Goal: Register for event/course

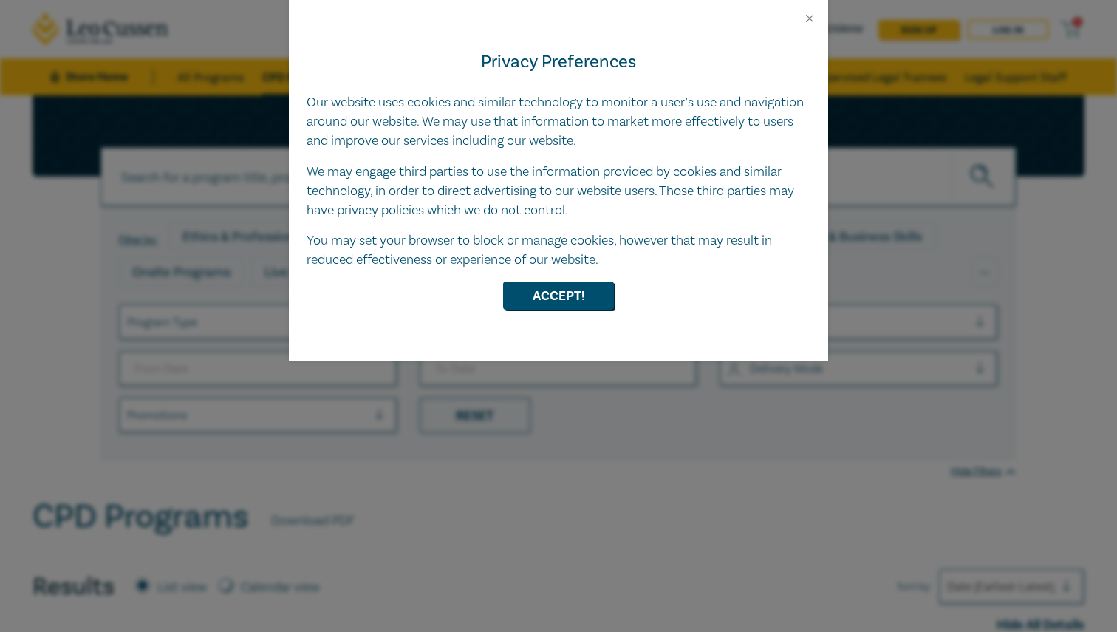
drag, startPoint x: 639, startPoint y: 286, endPoint x: 629, endPoint y: 286, distance: 10.3
click at [639, 286] on div "Accept!" at bounding box center [559, 296] width 504 height 28
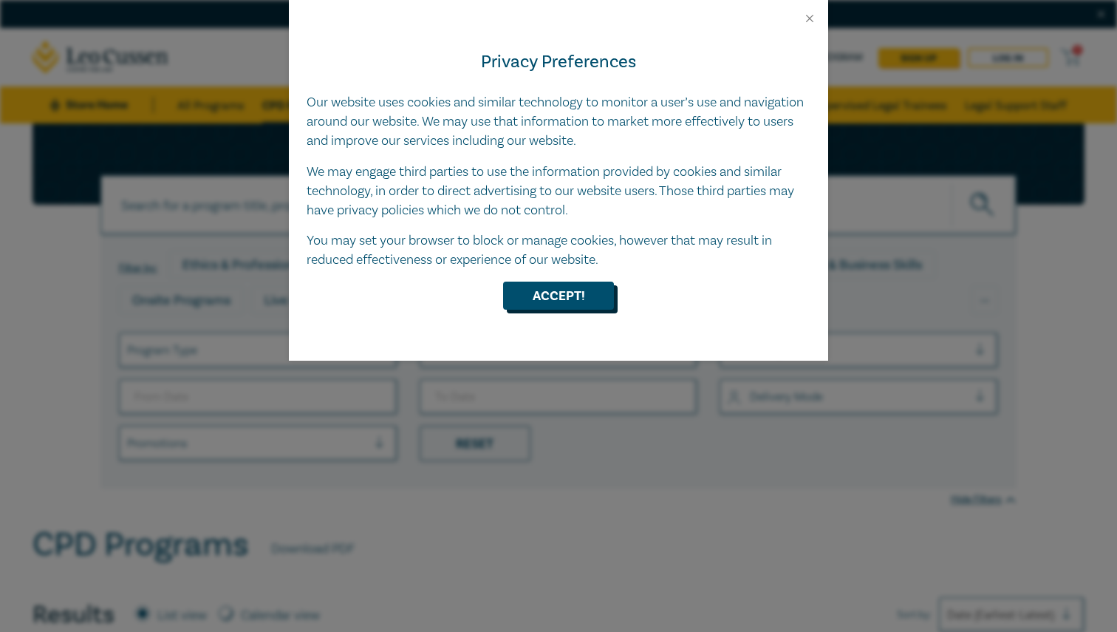
click at [596, 290] on button "Accept!" at bounding box center [558, 296] width 111 height 28
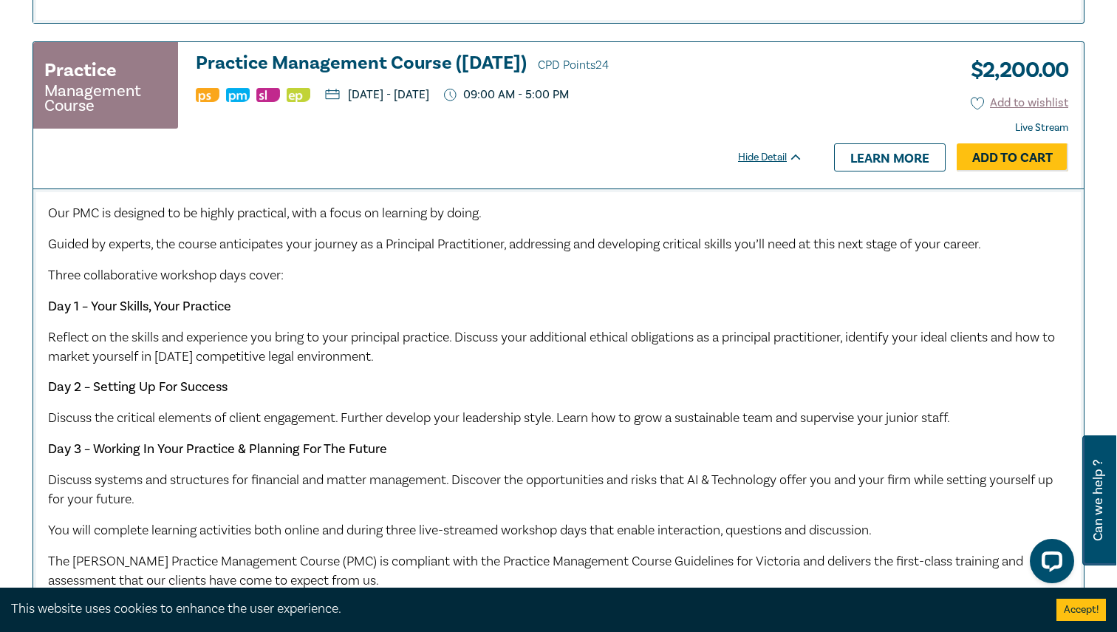
scroll to position [1685, 0]
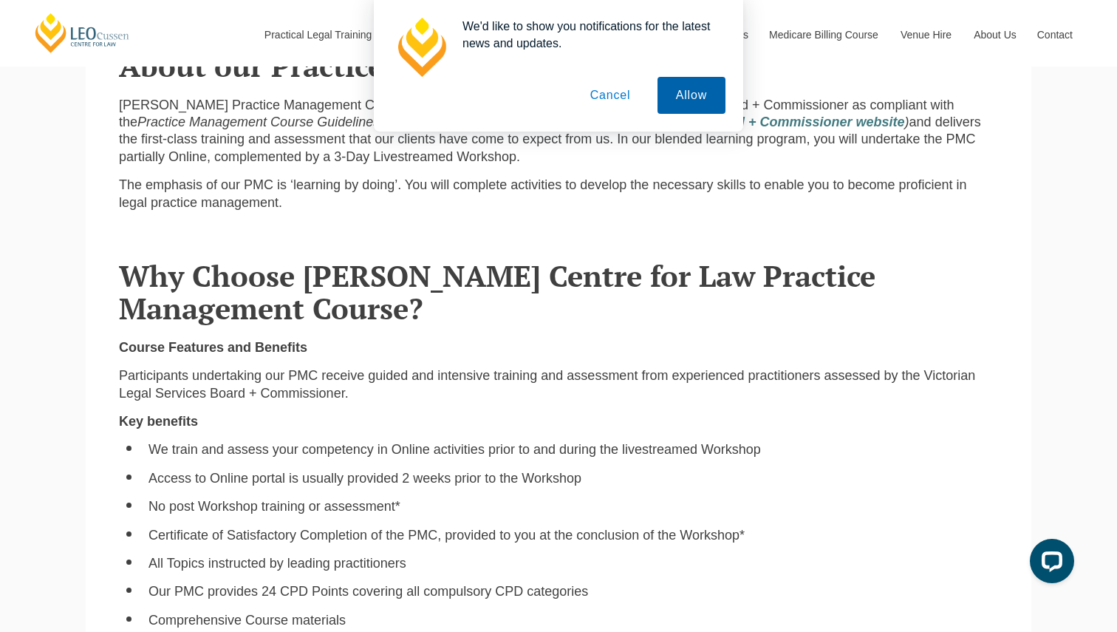
click at [699, 98] on button "Allow" at bounding box center [692, 95] width 68 height 37
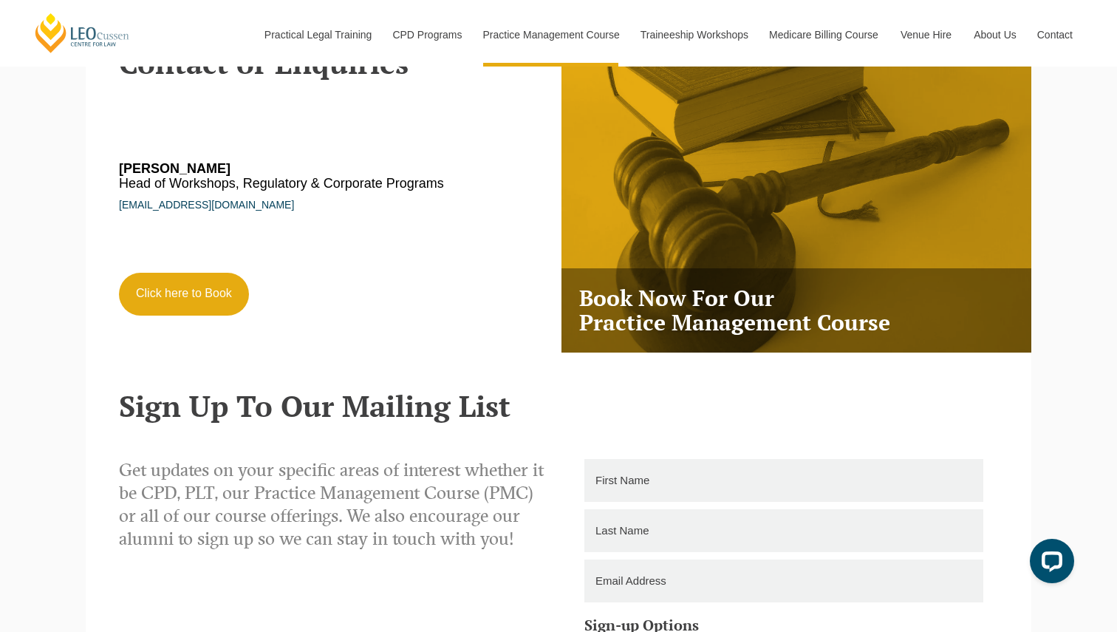
scroll to position [2643, 0]
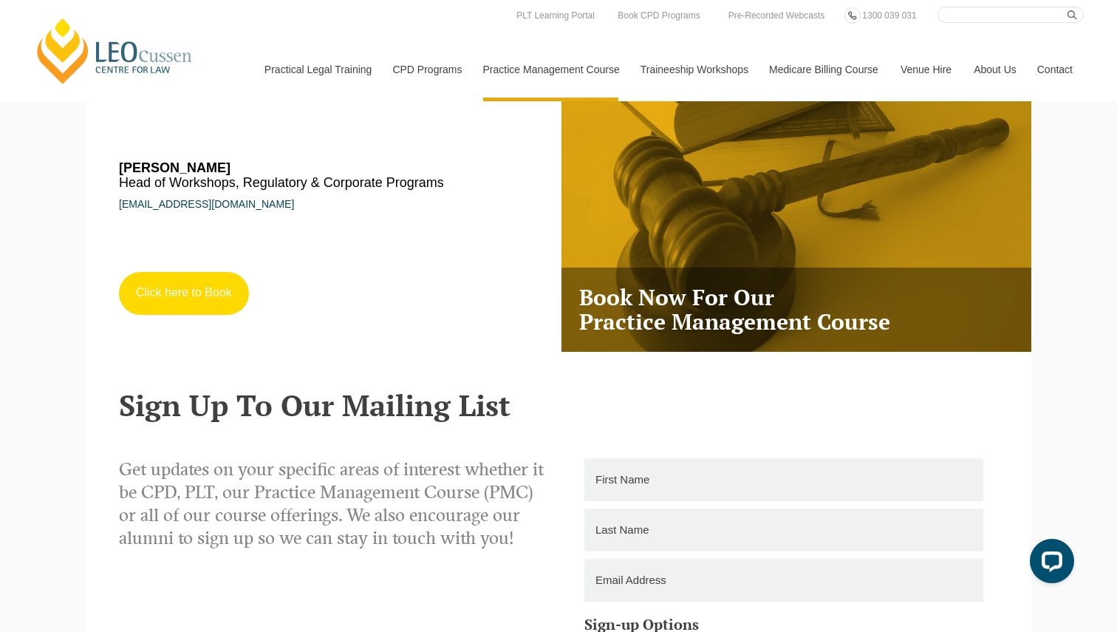
click at [208, 279] on link "Click here to Book" at bounding box center [184, 293] width 130 height 43
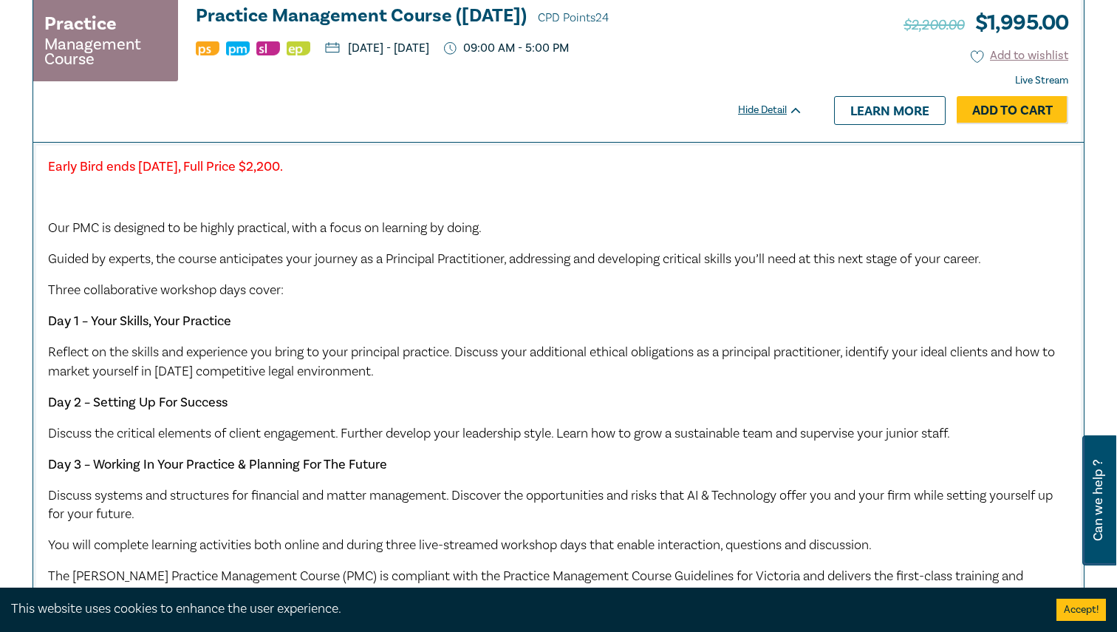
scroll to position [1307, 0]
